Goal: Task Accomplishment & Management: Complete application form

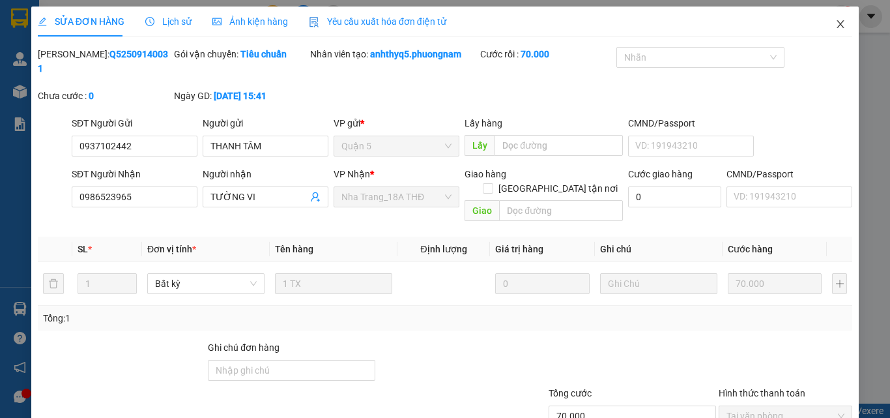
click at [836, 29] on icon "close" at bounding box center [841, 24] width 10 height 10
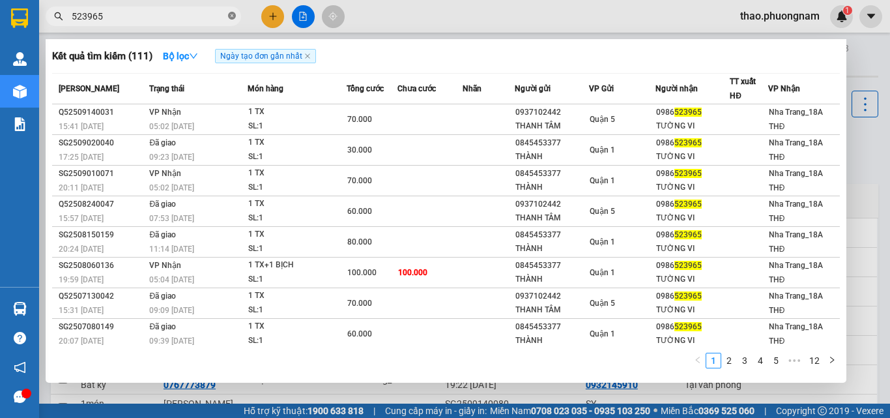
click at [231, 14] on icon "close-circle" at bounding box center [232, 16] width 8 height 8
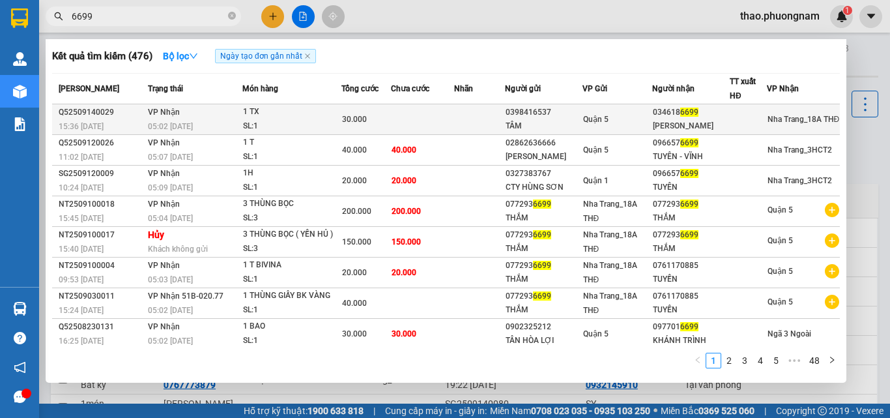
type input "6699"
click at [632, 114] on div "Quận 5" at bounding box center [617, 119] width 69 height 14
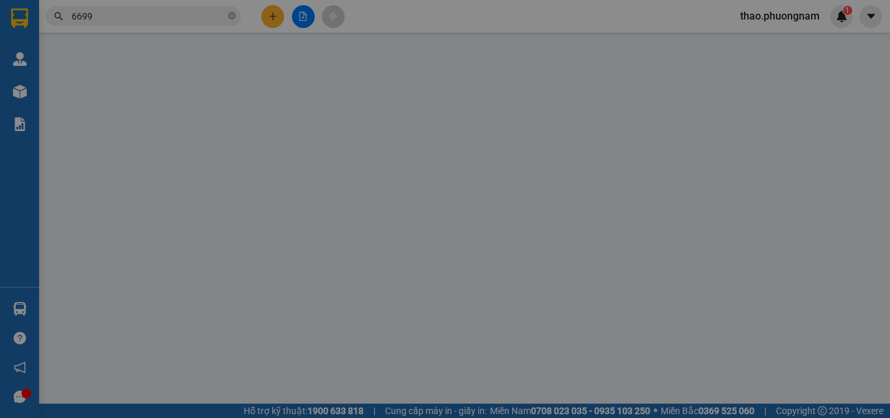
type input "0398416537"
type input "TÂM"
type input "0346186699"
type input "[PERSON_NAME]"
type input "30.000"
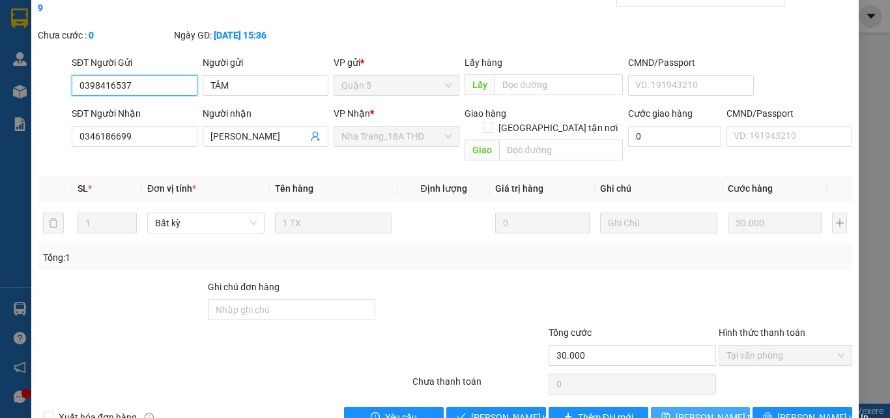
scroll to position [67, 0]
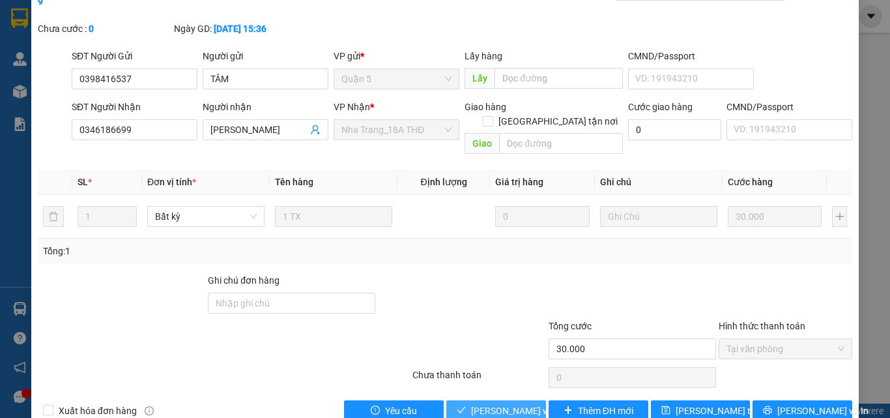
click at [519, 403] on span "[PERSON_NAME] và Giao hàng" at bounding box center [533, 410] width 125 height 14
